Goal: Register for event/course

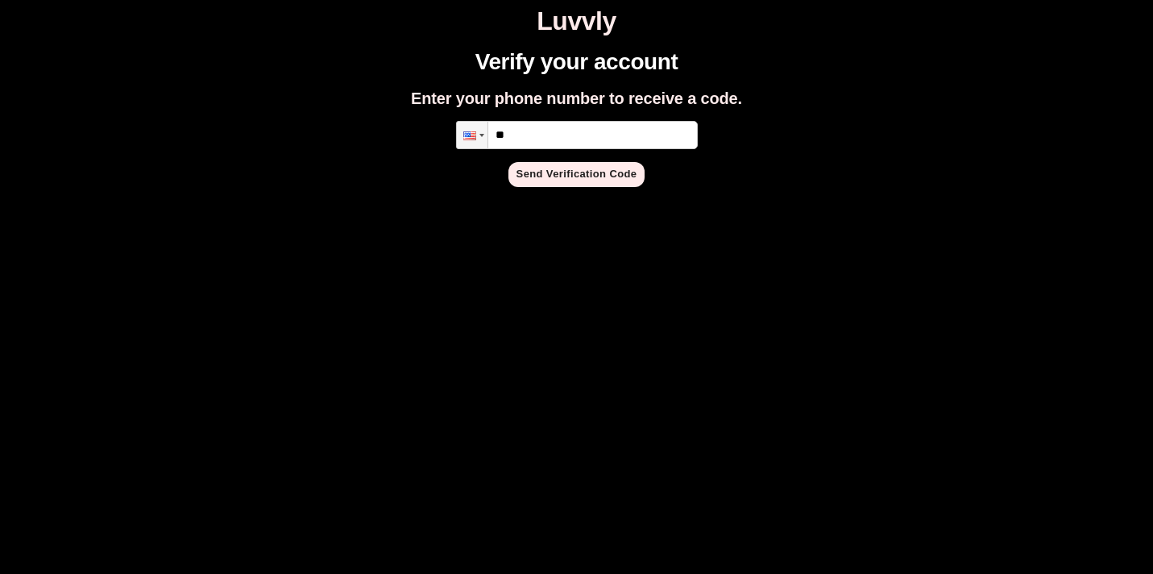
click at [559, 128] on input "**" at bounding box center [577, 135] width 242 height 28
click at [517, 136] on input "**********" at bounding box center [577, 135] width 242 height 28
type input "**********"
click at [553, 169] on button "Send Verification Code" at bounding box center [576, 174] width 137 height 25
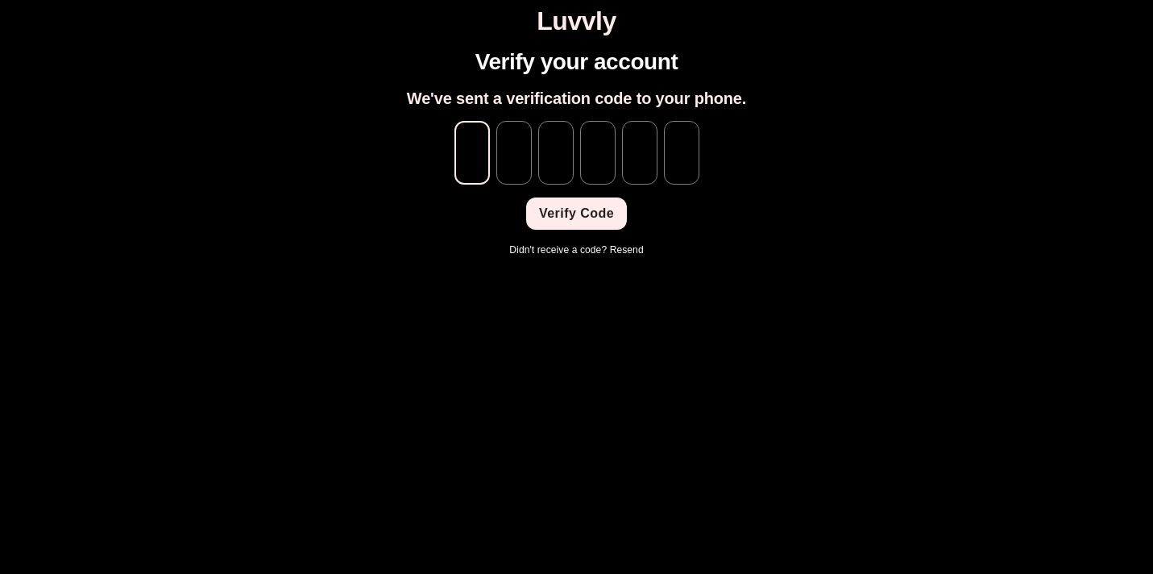
type input "*"
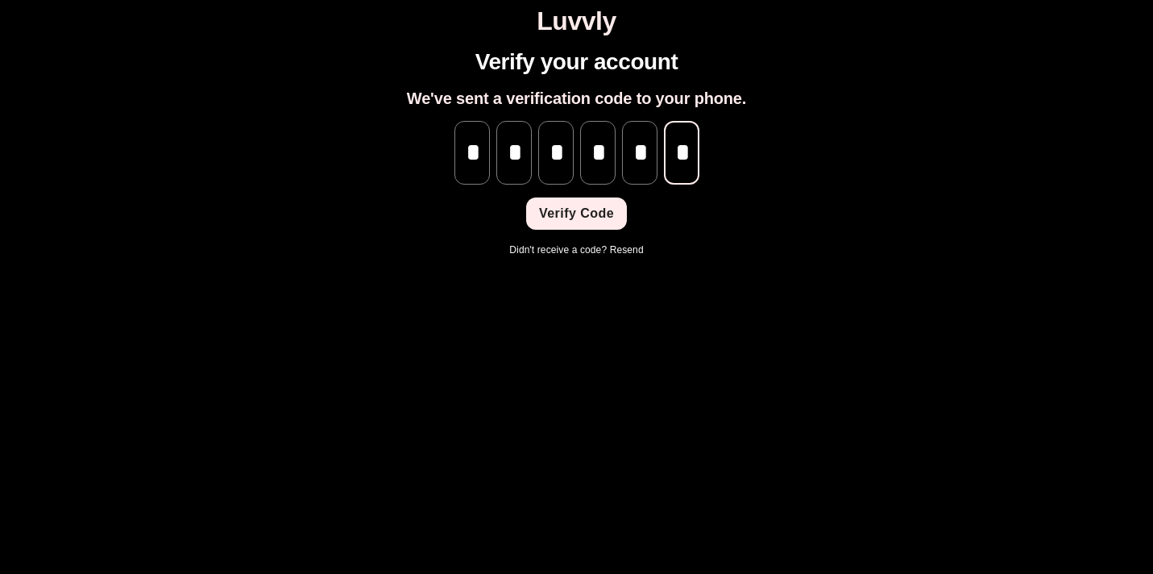
scroll to position [0, 1]
type input "*"
click at [572, 222] on button "Verify Code" at bounding box center [576, 213] width 101 height 32
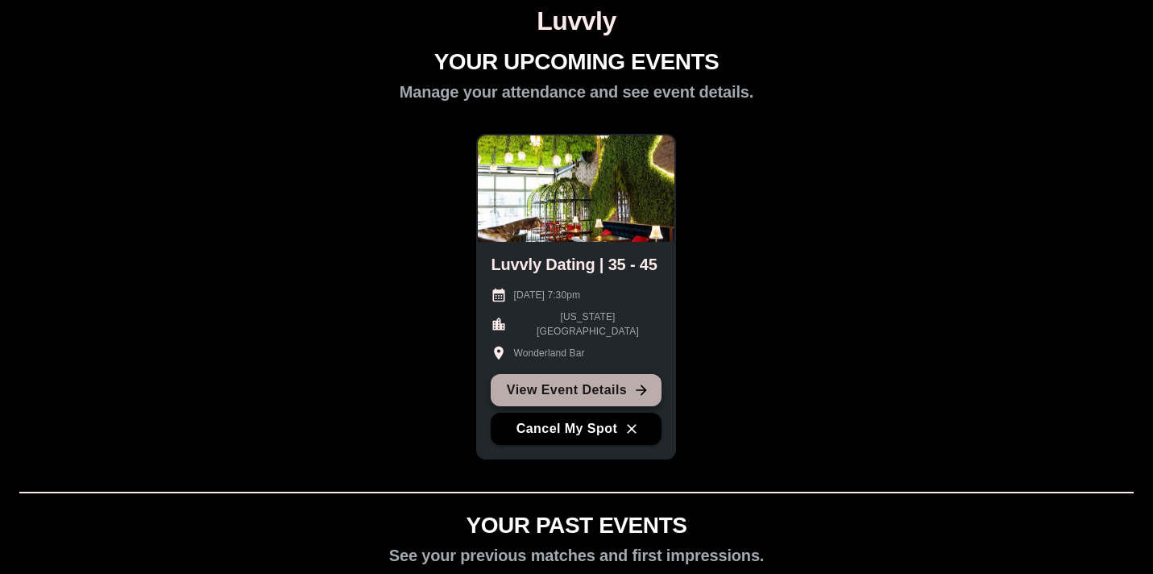
click at [594, 393] on link "View Event Details" at bounding box center [576, 390] width 171 height 32
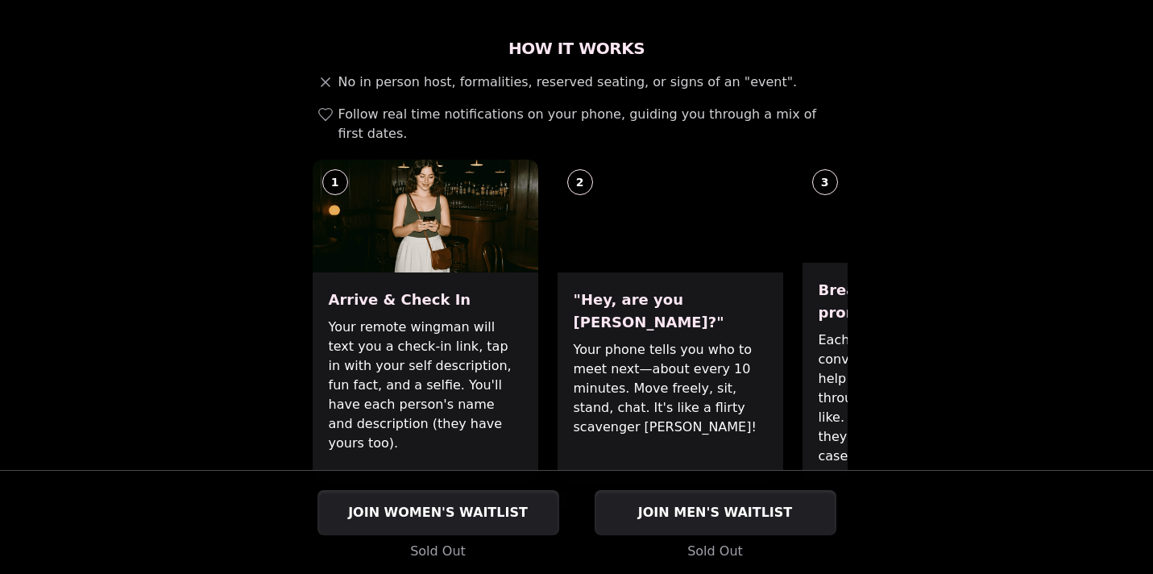
scroll to position [596, 0]
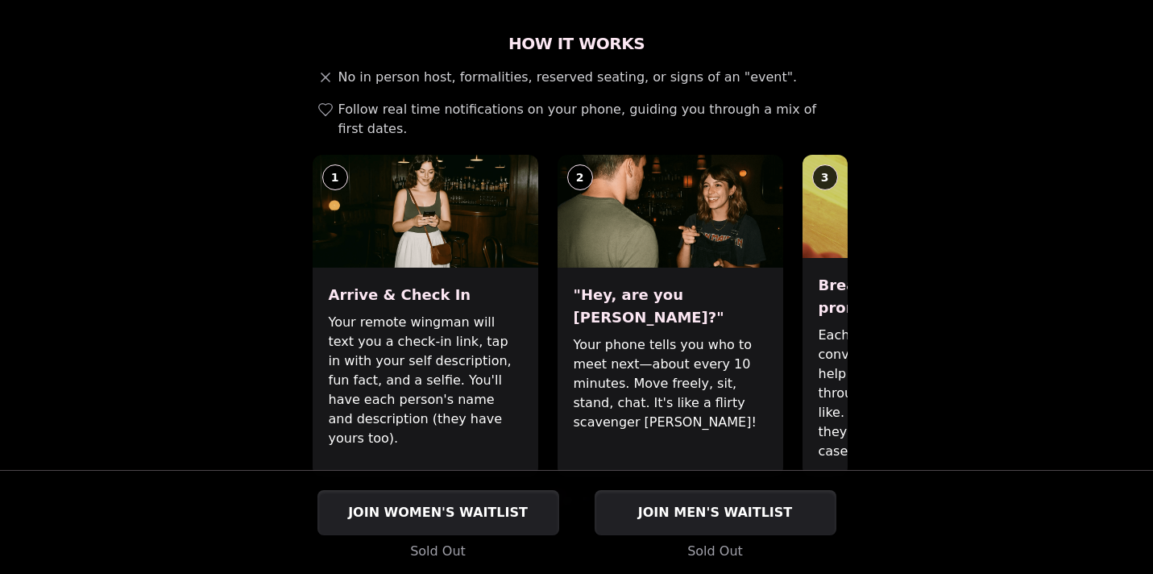
click at [567, 496] on span at bounding box center [567, 500] width 9 height 9
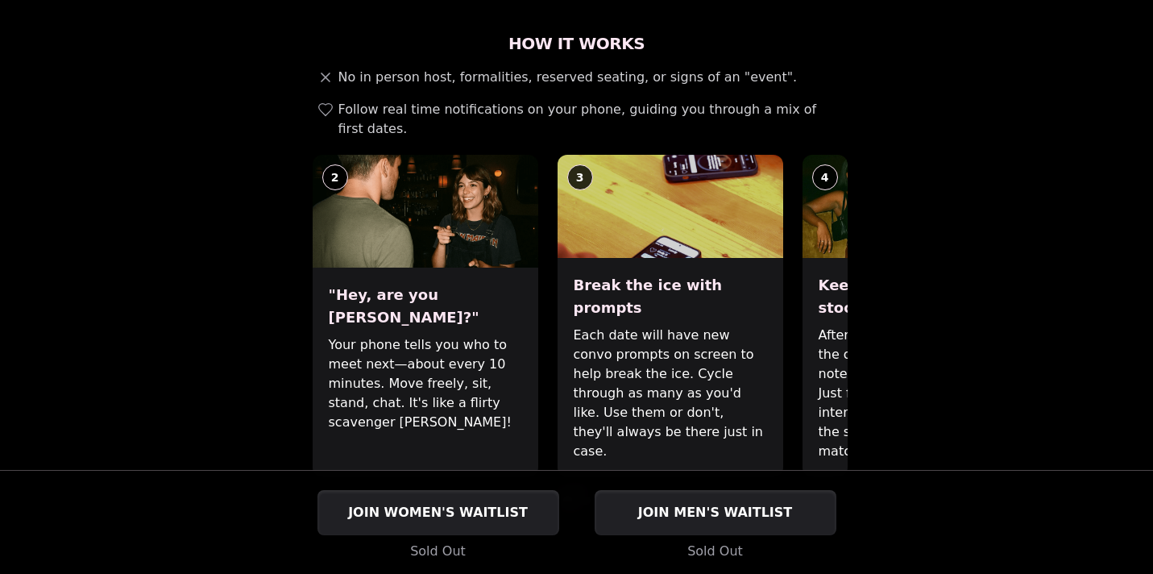
click at [579, 496] on div at bounding box center [576, 500] width 541 height 9
click at [589, 447] on div "How It Works No in person host, formalities, reserved seating, or signs of an "…" at bounding box center [576, 291] width 541 height 519
click at [586, 436] on div "How It Works No in person host, formalities, reserved seating, or signs of an "…" at bounding box center [576, 291] width 541 height 519
click at [586, 496] on span at bounding box center [586, 500] width 9 height 9
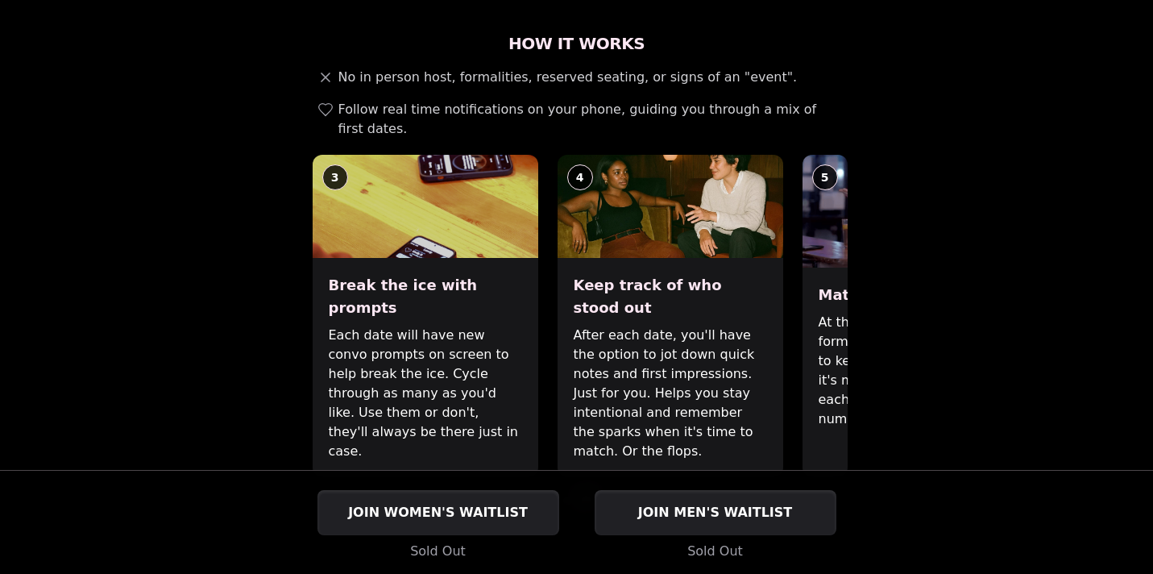
click at [603, 496] on span at bounding box center [604, 500] width 9 height 9
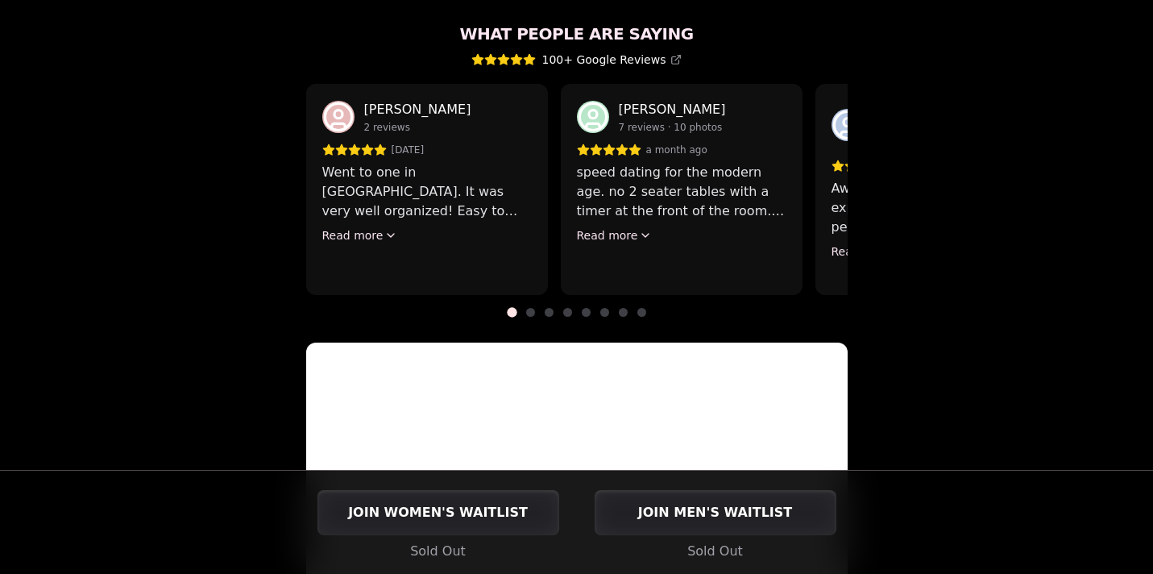
scroll to position [1520, 0]
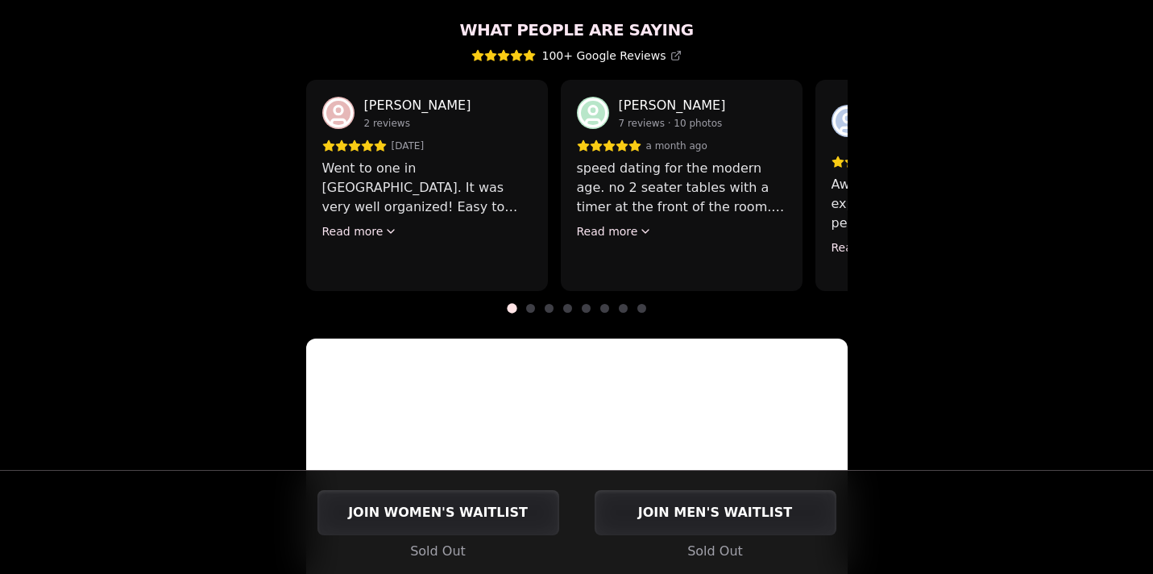
click at [532, 304] on span at bounding box center [530, 308] width 9 height 9
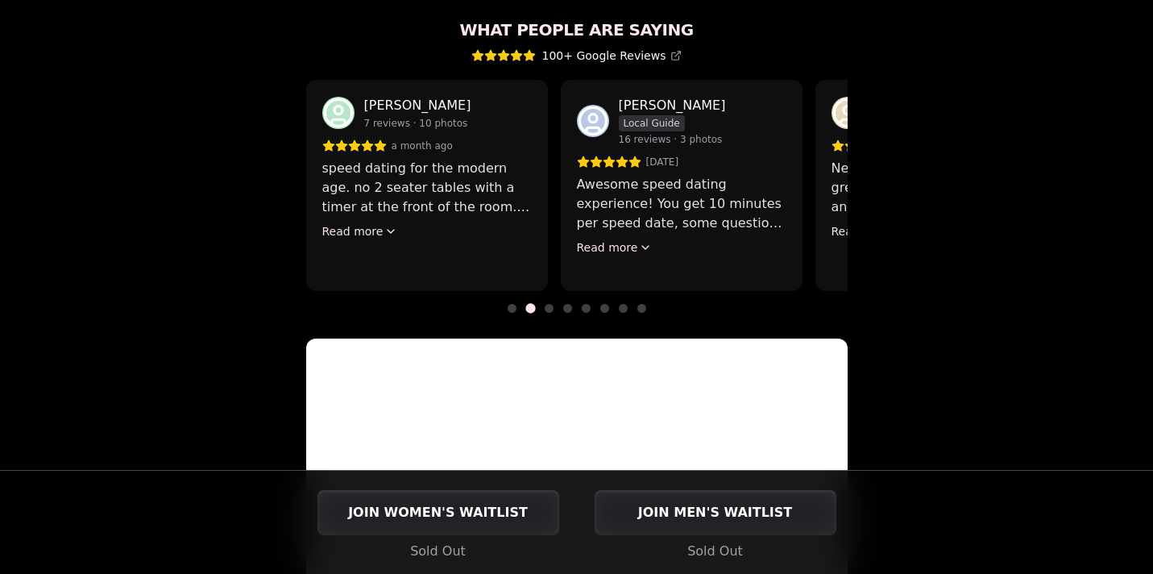
click at [542, 304] on div at bounding box center [576, 308] width 541 height 9
click at [548, 256] on div "What People Are Saying 100+ Google Reviews [PERSON_NAME] 2 reviews [DATE] Went …" at bounding box center [576, 331] width 541 height 624
click at [552, 255] on div "What People Are Saying 100+ Google Reviews [PERSON_NAME] 2 reviews [DATE] Went …" at bounding box center [576, 331] width 541 height 624
click at [558, 254] on div "What People Are Saying 100+ Google Reviews [PERSON_NAME] 2 reviews [DATE] Went …" at bounding box center [576, 331] width 541 height 624
click at [553, 304] on div at bounding box center [576, 308] width 541 height 9
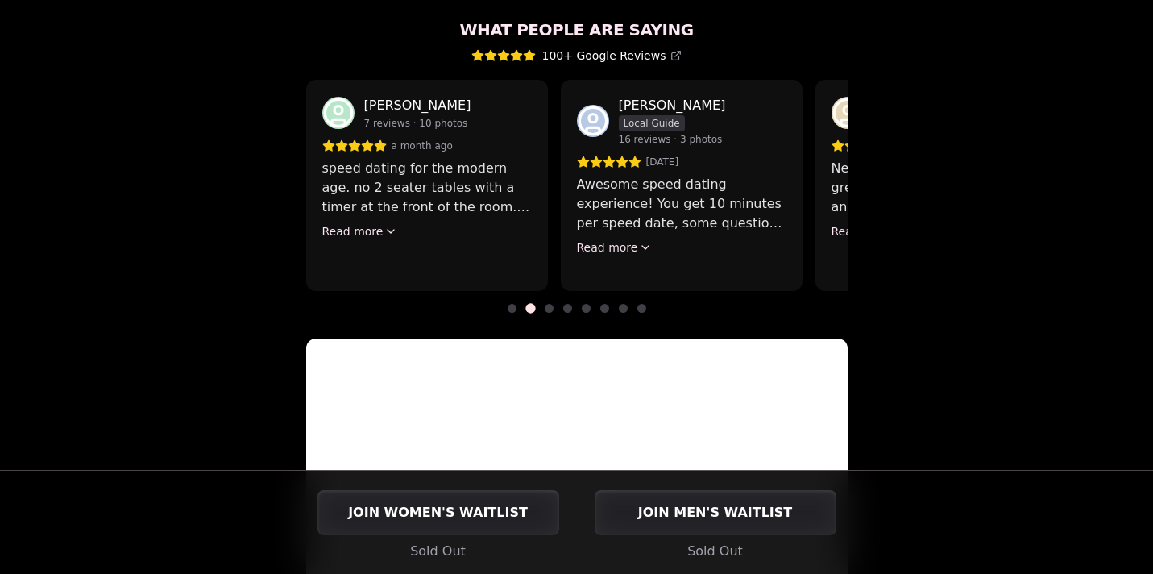
click at [550, 304] on span at bounding box center [549, 308] width 9 height 9
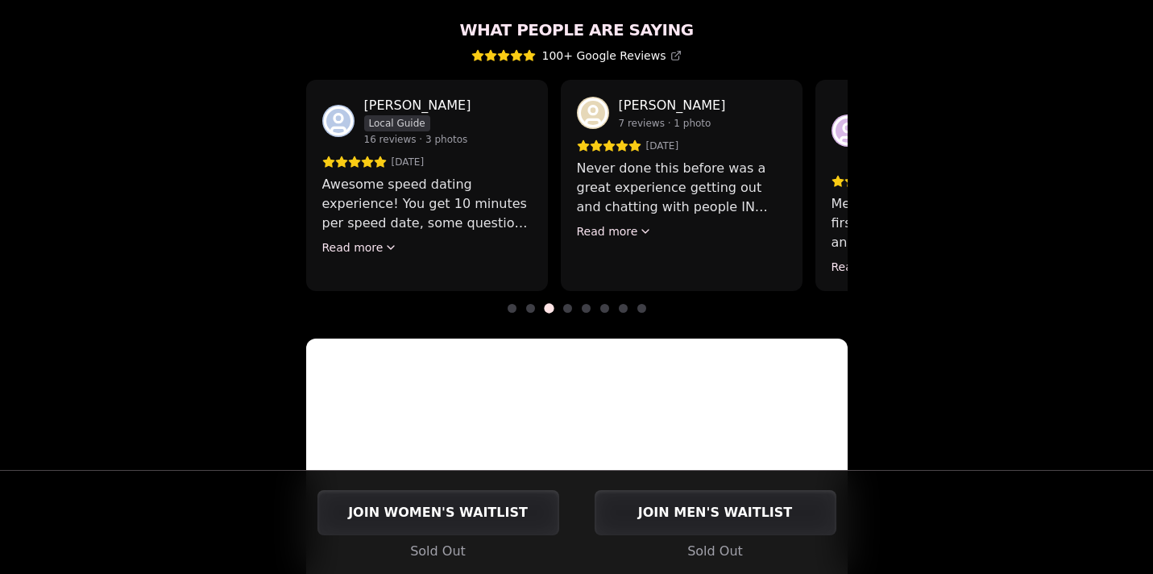
click at [567, 255] on div "What People Are Saying 100+ Google Reviews [PERSON_NAME] 2 reviews [DATE] Went …" at bounding box center [576, 331] width 541 height 624
click at [568, 254] on div "What People Are Saying 100+ Google Reviews [PERSON_NAME] 2 reviews [DATE] Went …" at bounding box center [576, 331] width 541 height 624
click at [568, 304] on span at bounding box center [567, 308] width 9 height 9
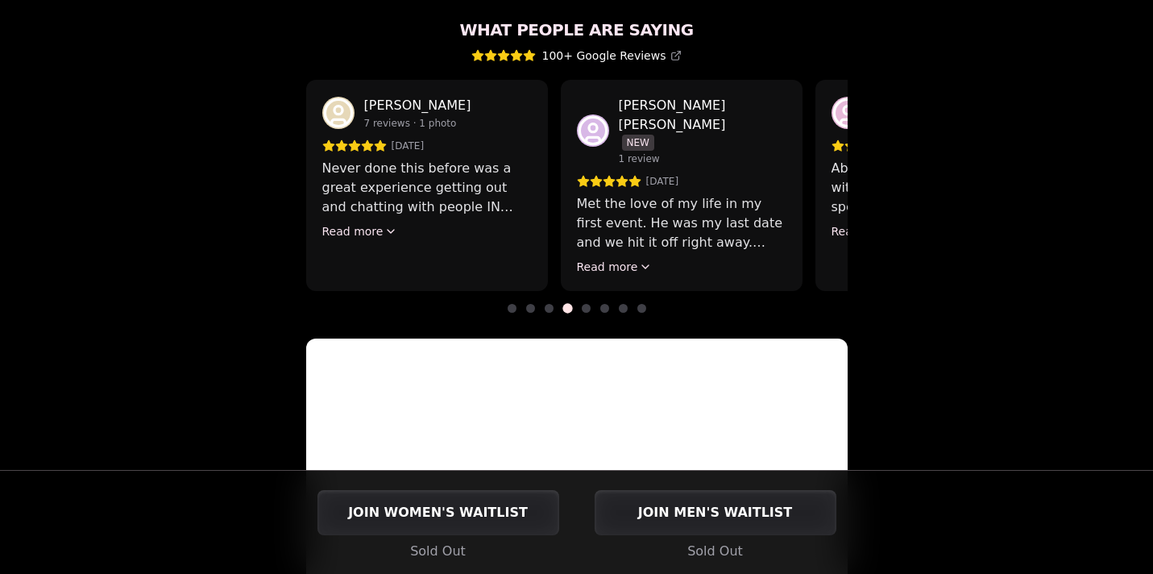
click at [578, 304] on div at bounding box center [576, 308] width 541 height 9
click at [587, 304] on span at bounding box center [586, 308] width 9 height 9
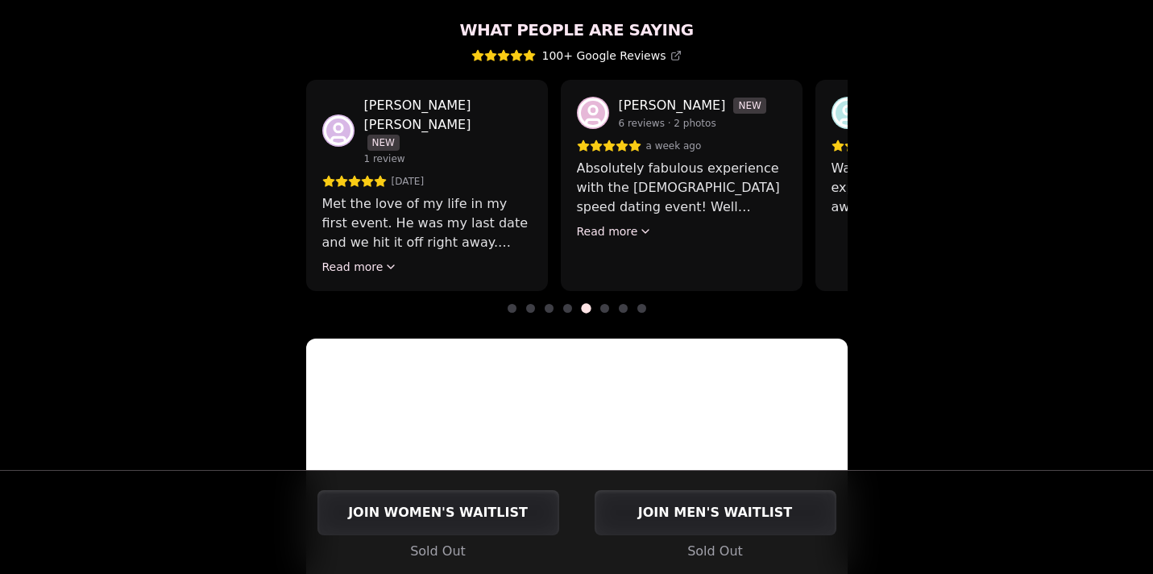
click at [601, 304] on span at bounding box center [604, 308] width 9 height 9
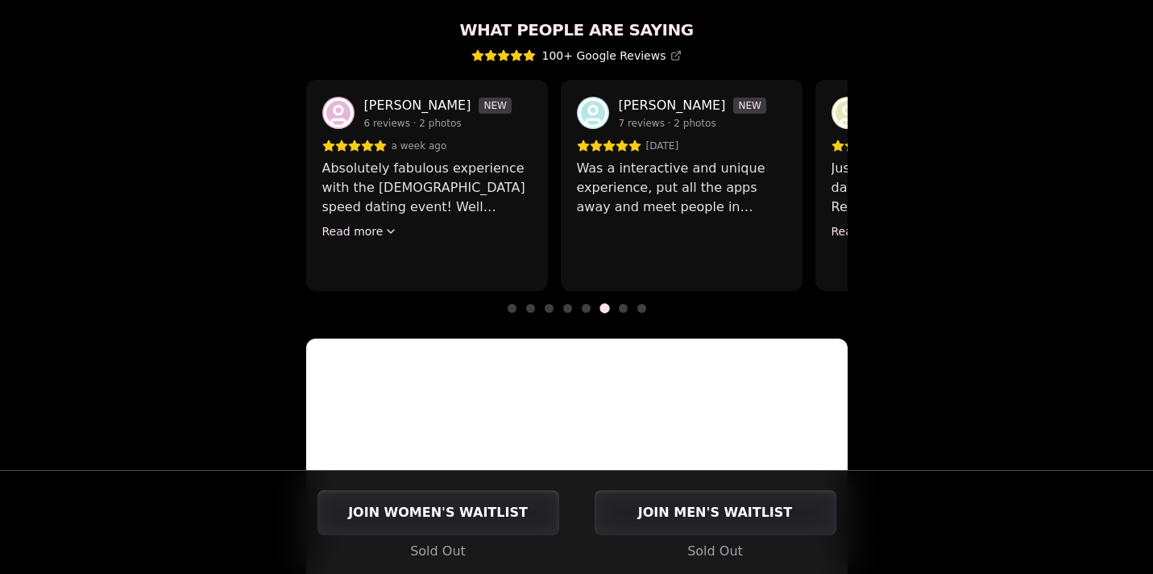
click at [624, 304] on span at bounding box center [623, 308] width 9 height 9
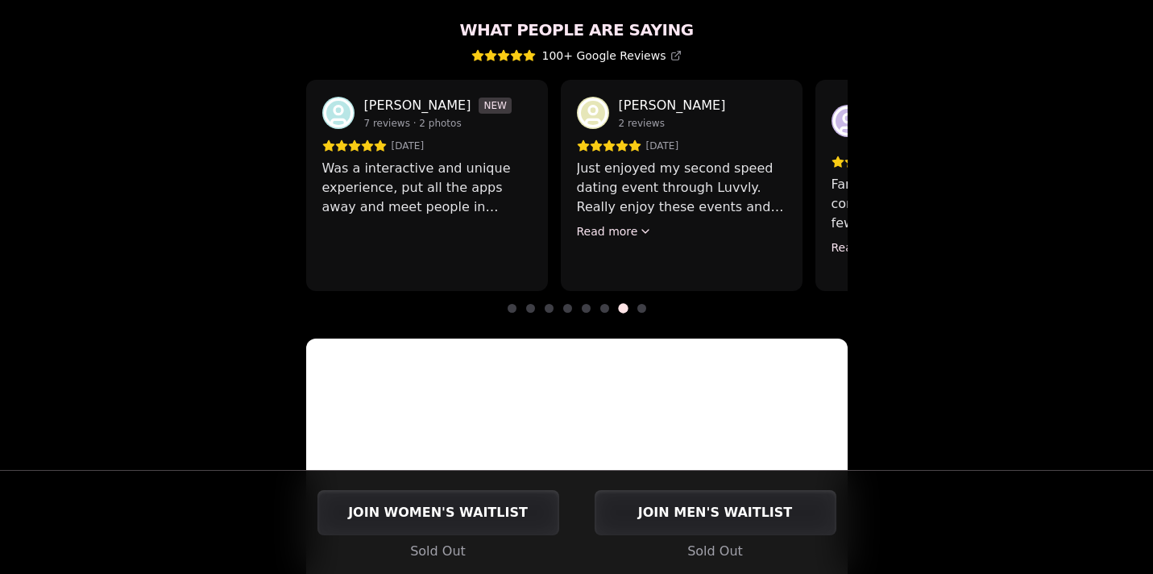
click at [646, 304] on div at bounding box center [576, 308] width 541 height 9
click at [637, 304] on span at bounding box center [641, 308] width 9 height 9
